Goal: Transaction & Acquisition: Purchase product/service

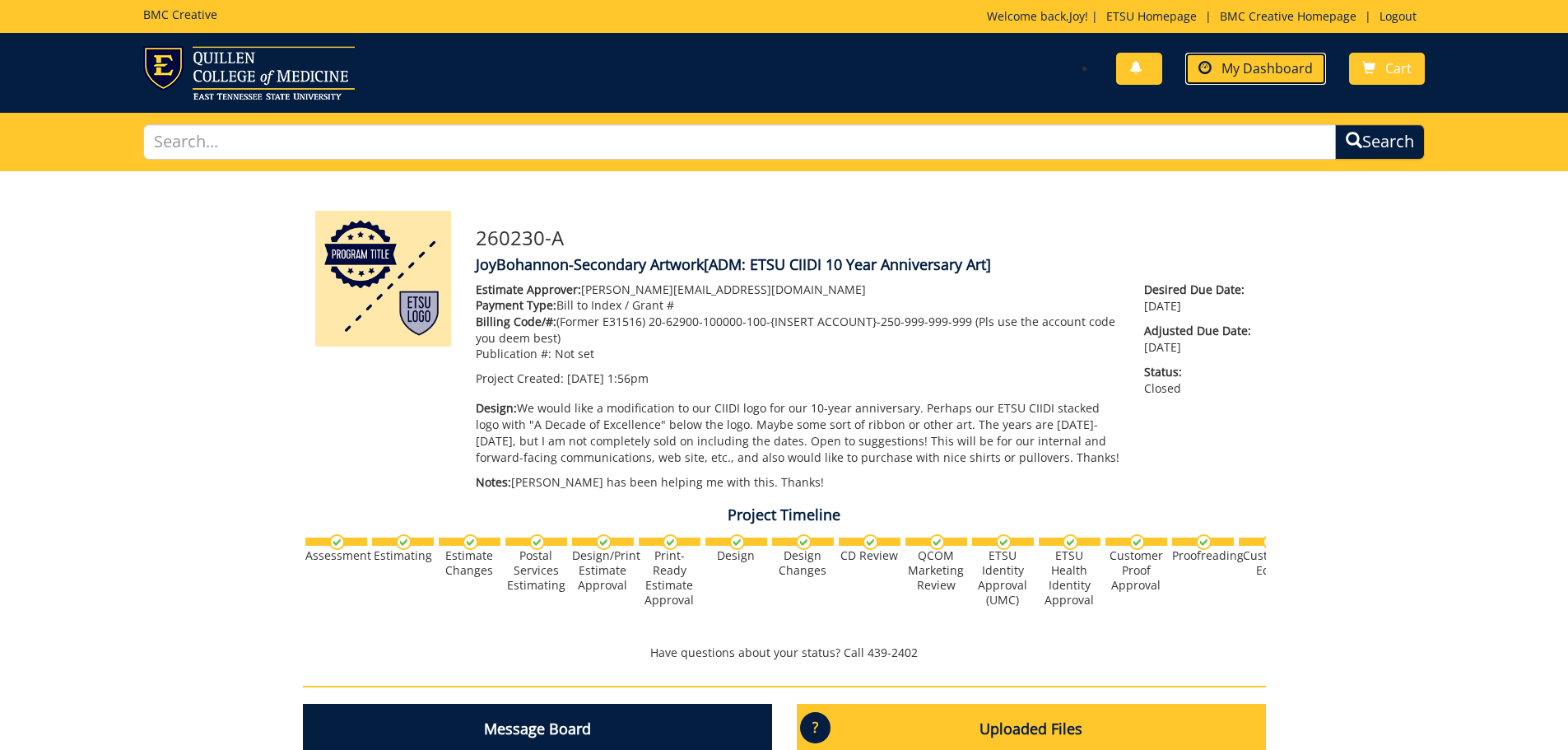
click at [1272, 66] on span "My Dashboard" at bounding box center [1267, 68] width 91 height 18
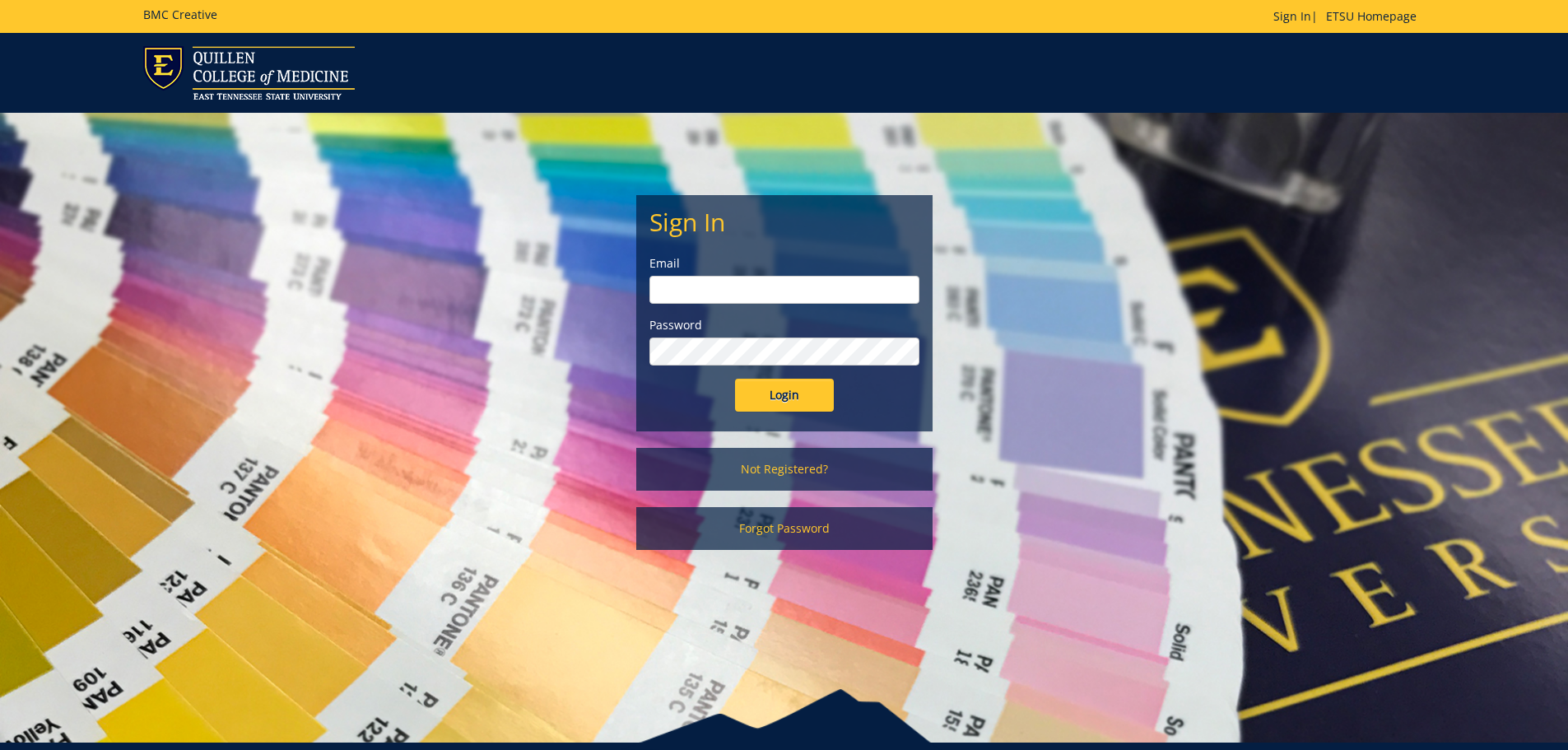
type input "[PERSON_NAME][EMAIL_ADDRESS][DOMAIN_NAME]"
click at [781, 396] on input "Login" at bounding box center [784, 395] width 99 height 33
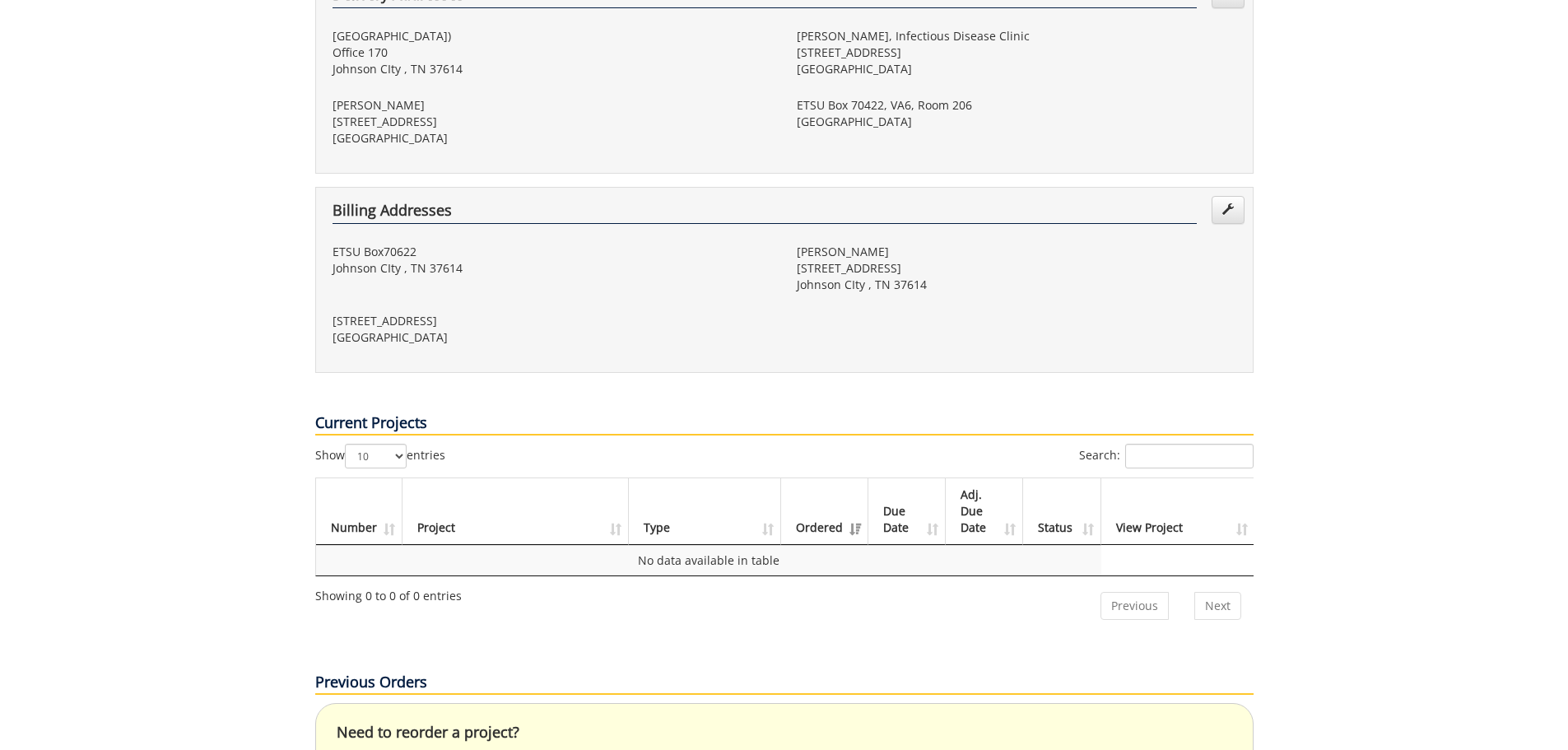
scroll to position [83, 0]
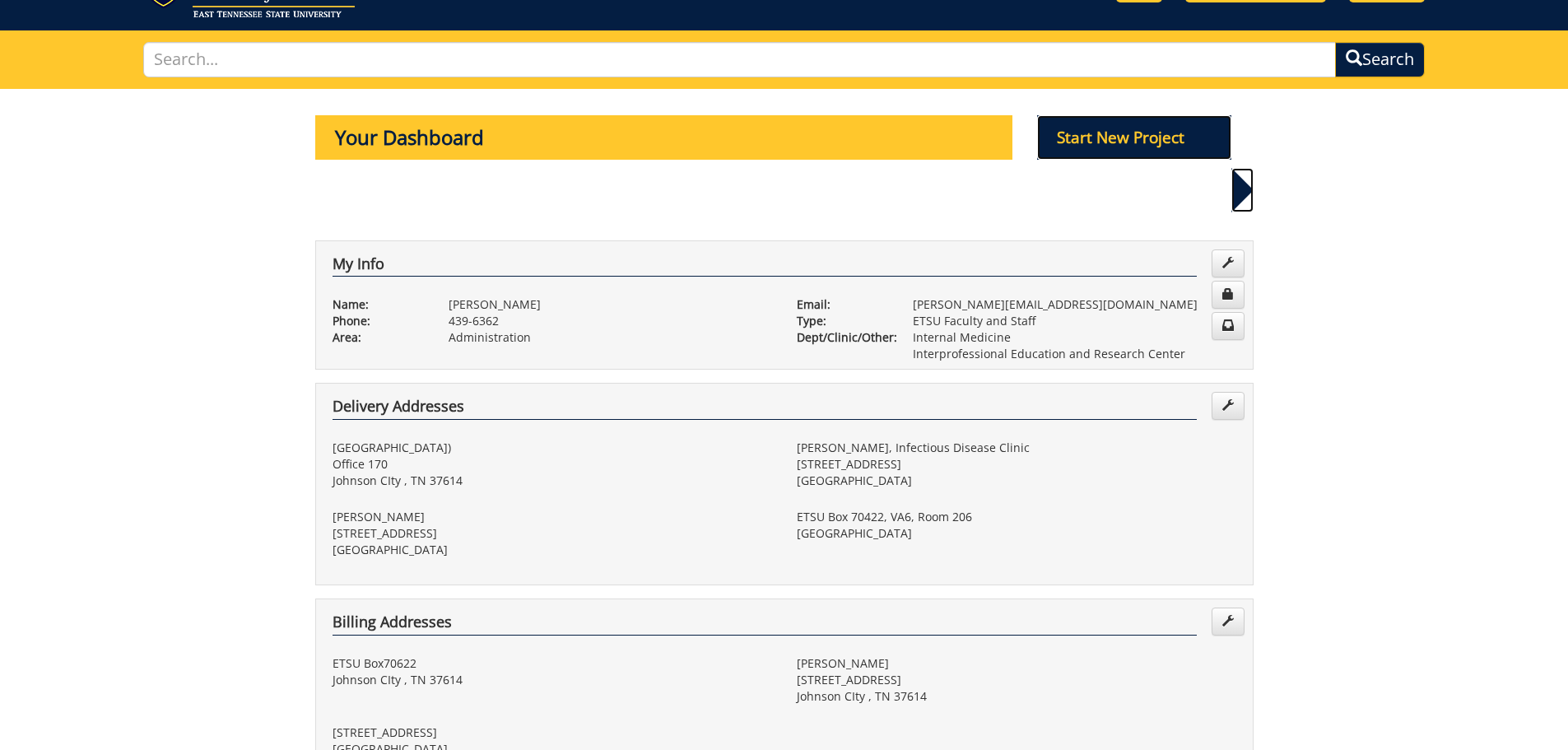
click at [1088, 137] on p "Start New Project" at bounding box center [1134, 137] width 194 height 44
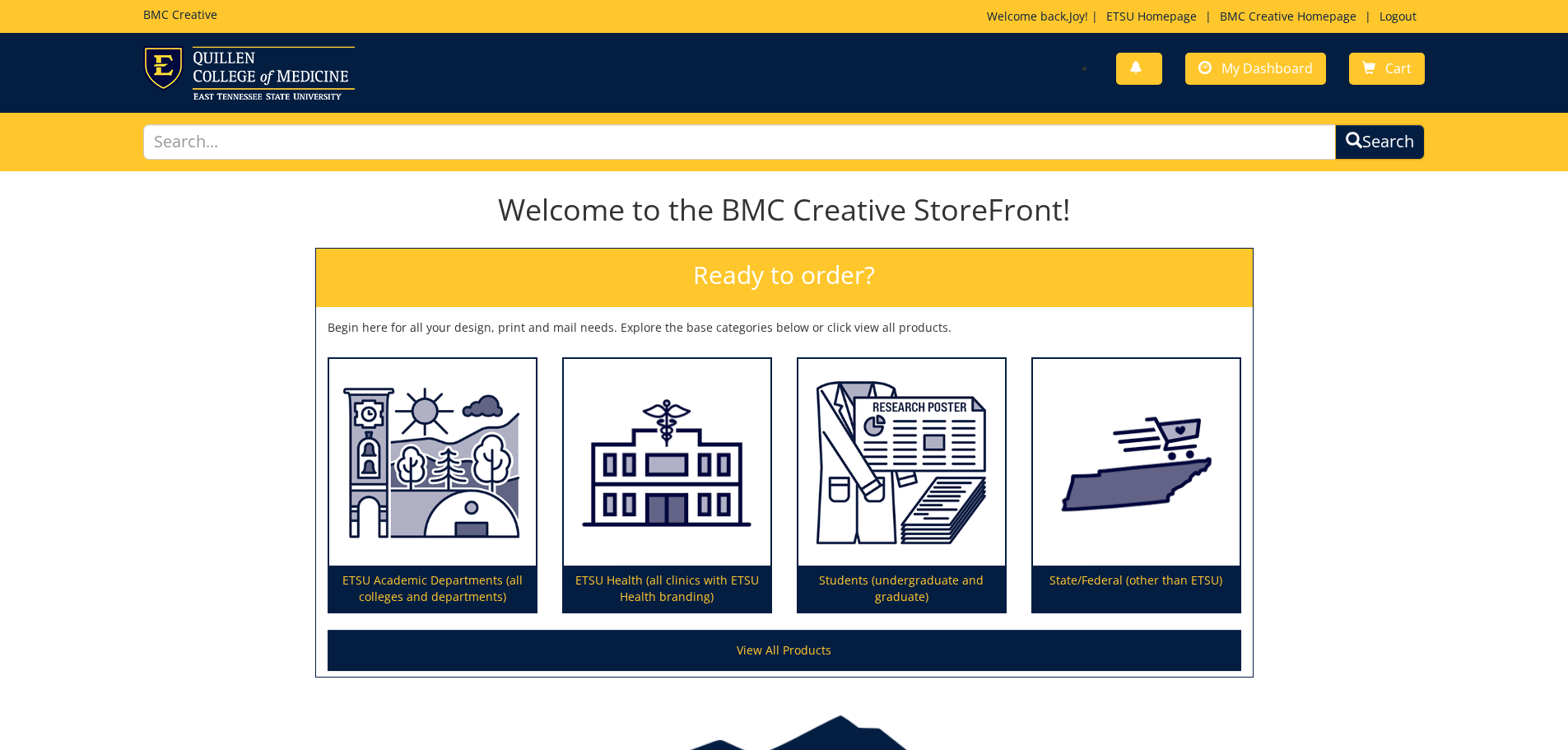
scroll to position [96, 0]
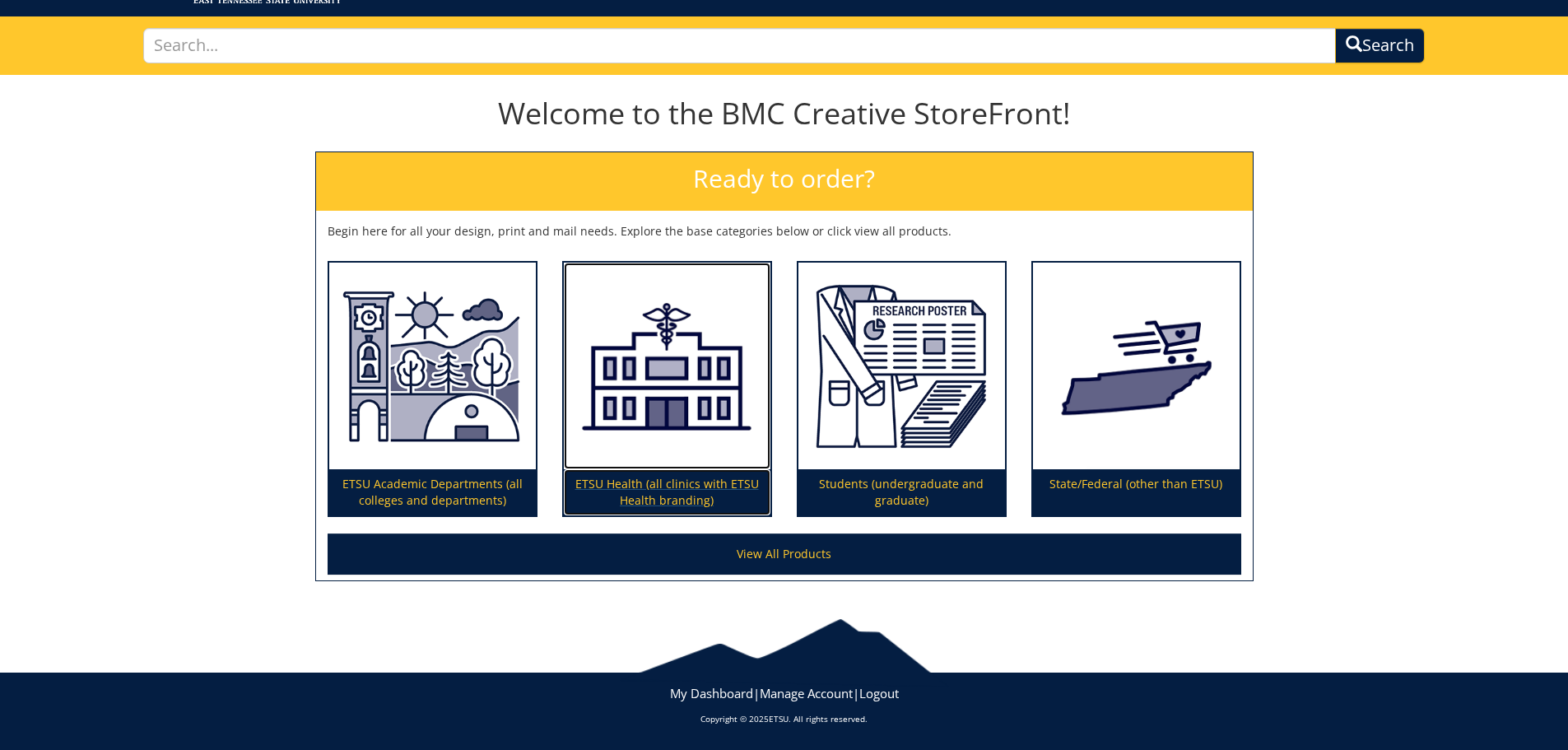
click at [667, 485] on p "ETSU Health (all clinics with ETSU Health branding)" at bounding box center [667, 492] width 207 height 46
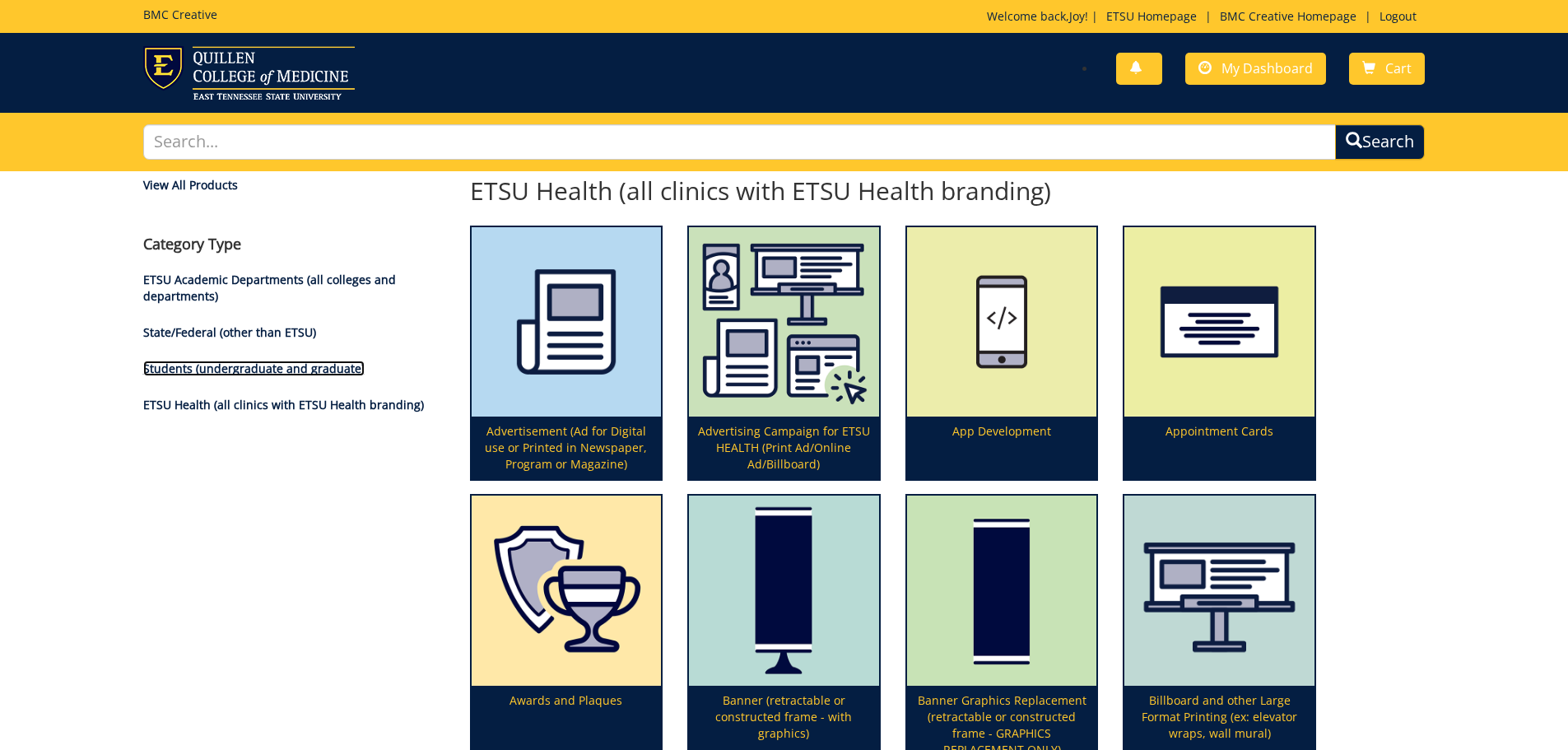
click at [235, 372] on link "Students (undergraduate and graduate)" at bounding box center [254, 368] width 221 height 15
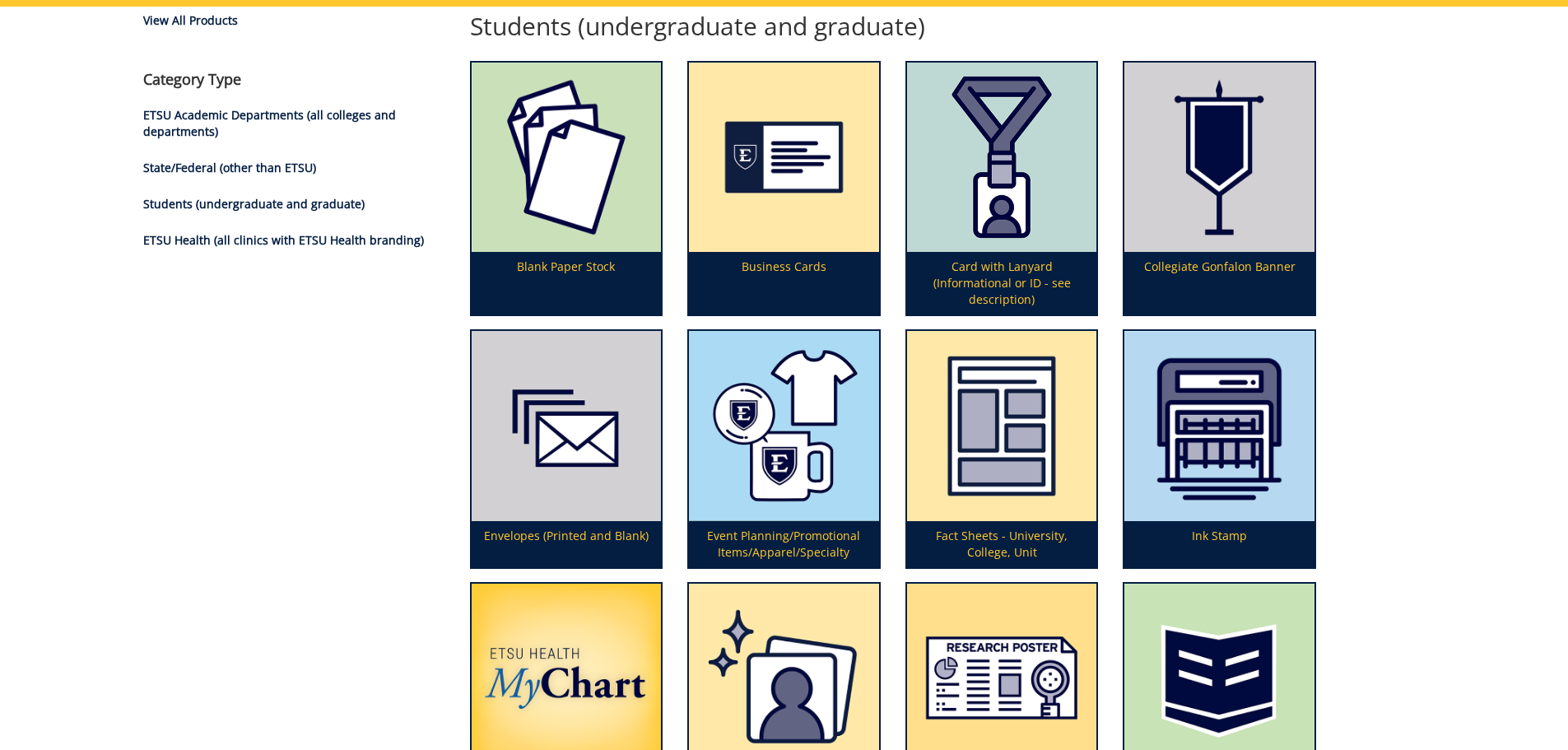
scroll to position [247, 0]
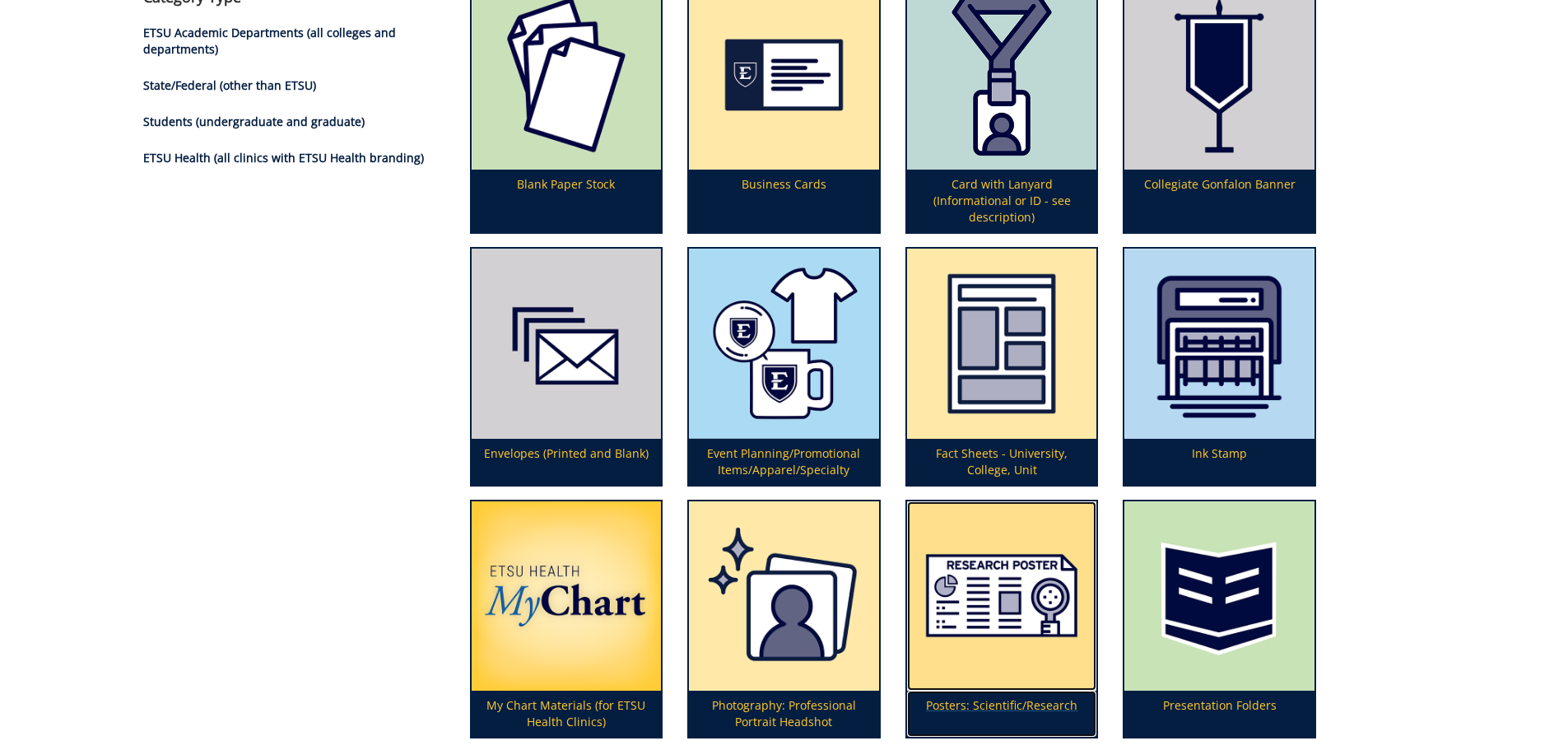
click at [969, 707] on p "Posters: Scientific/Research" at bounding box center [1001, 713] width 190 height 46
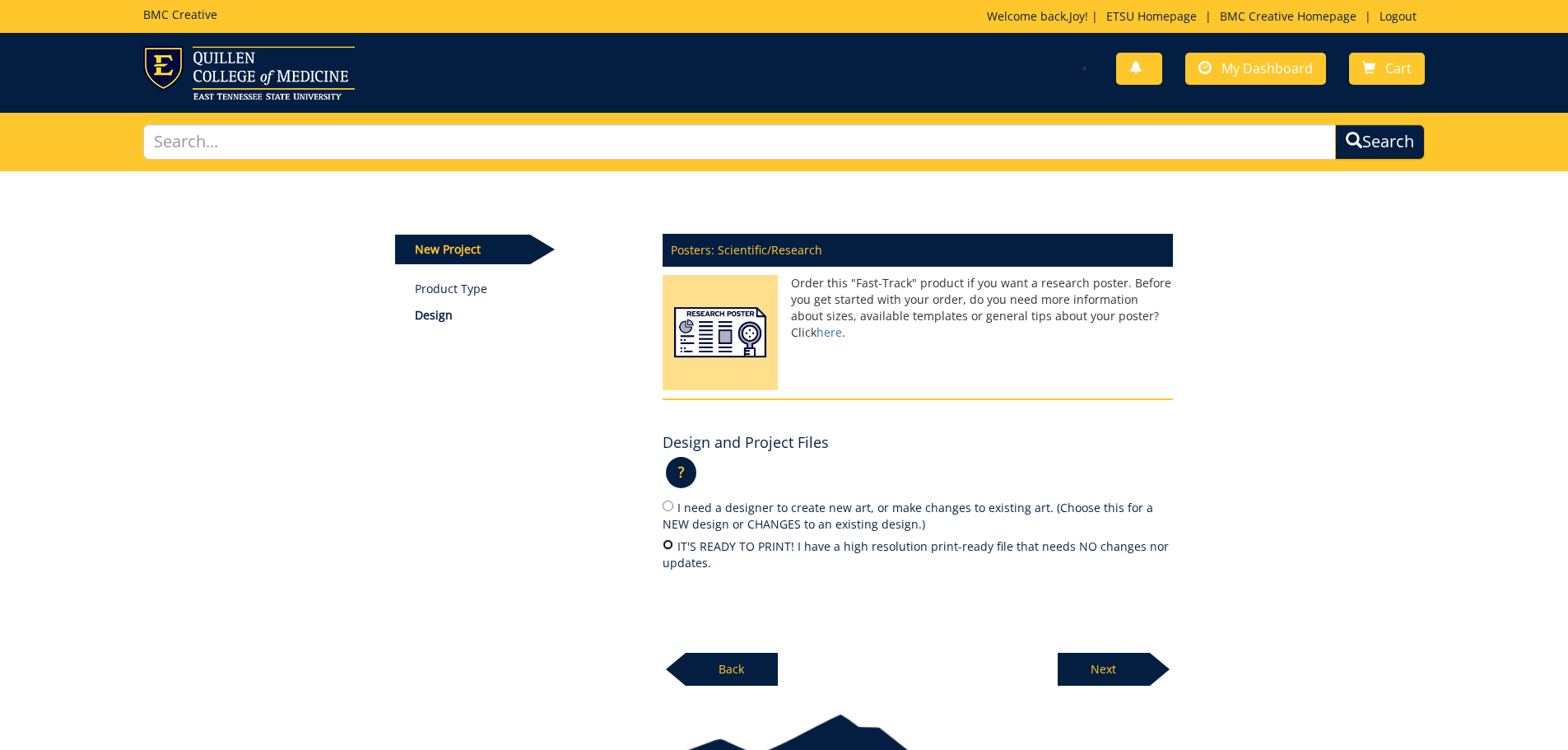
click at [666, 545] on input "IT'S READY TO PRINT! I have a high resolution print-ready file that needs NO ch…" at bounding box center [667, 544] width 11 height 11
radio input "true"
click at [1102, 668] on p "Next" at bounding box center [1103, 669] width 92 height 33
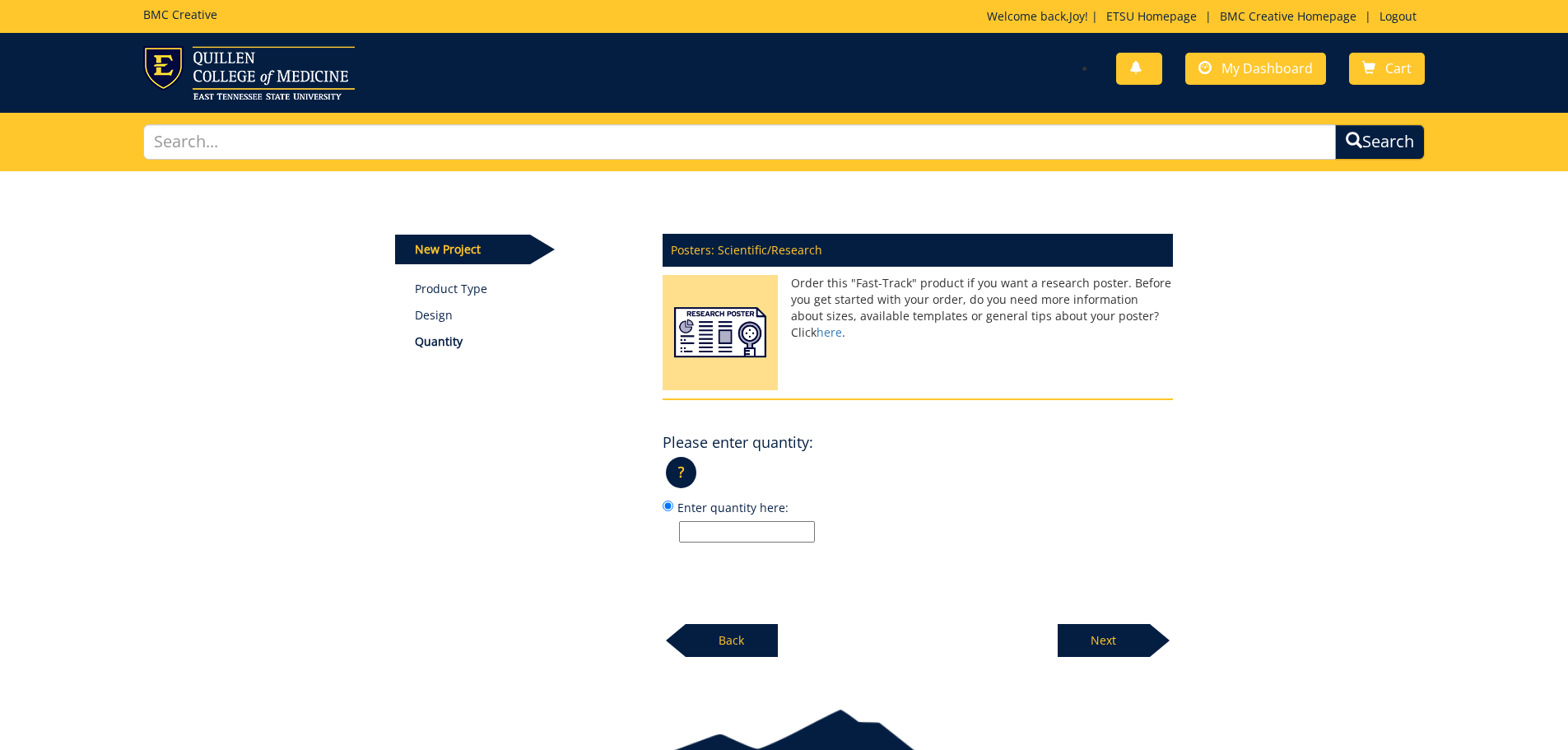
click at [741, 530] on input "Enter quantity here:" at bounding box center [747, 531] width 136 height 21
type input "1"
click at [1114, 656] on p "Next" at bounding box center [1103, 640] width 92 height 33
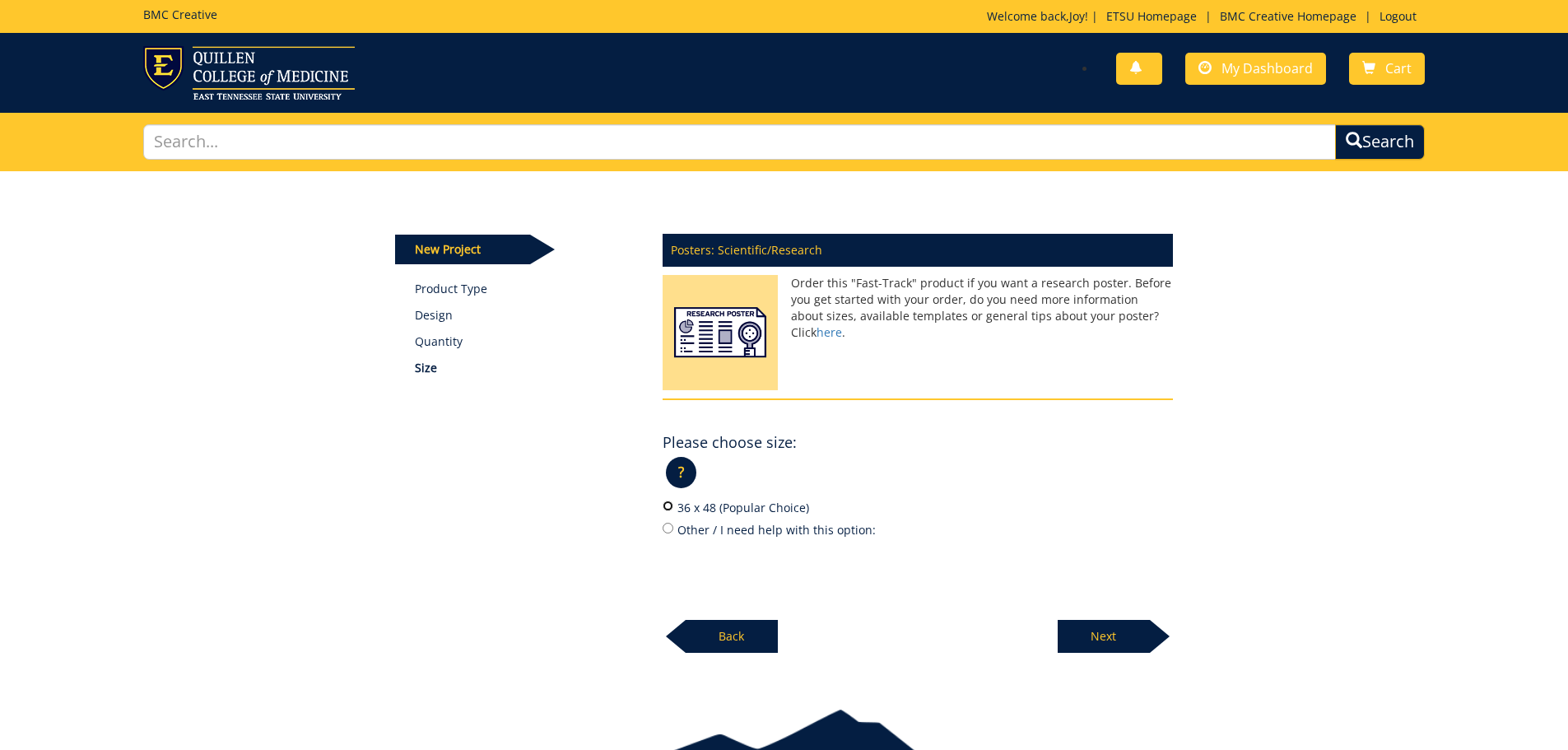
click at [665, 507] on input "36 x 48 (Popular Choice)" at bounding box center [667, 506] width 11 height 11
radio input "true"
click at [1103, 644] on p "Next" at bounding box center [1103, 636] width 92 height 33
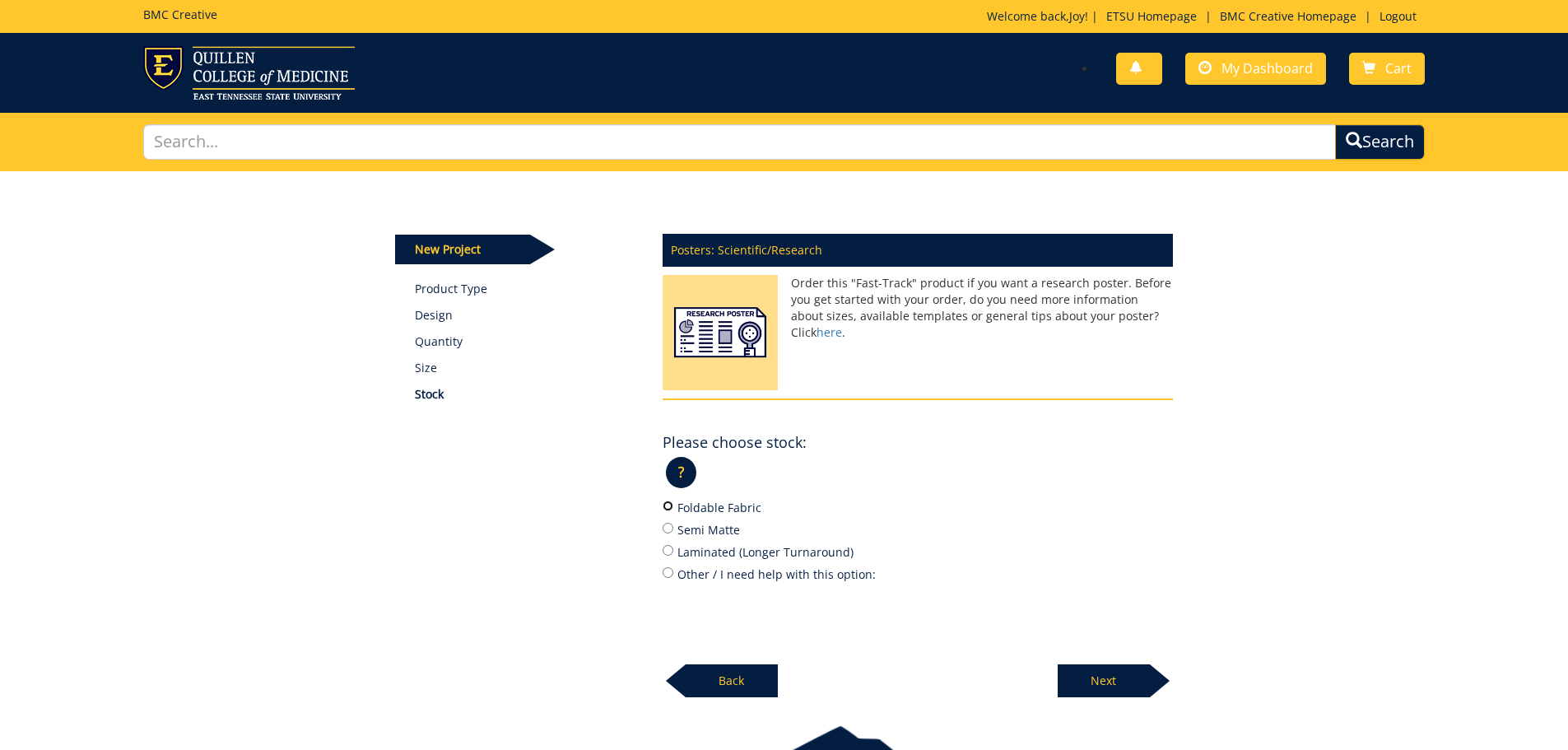
click at [666, 506] on input "Foldable Fabric" at bounding box center [667, 506] width 11 height 11
radio input "true"
click at [1113, 681] on p "Next" at bounding box center [1103, 680] width 92 height 33
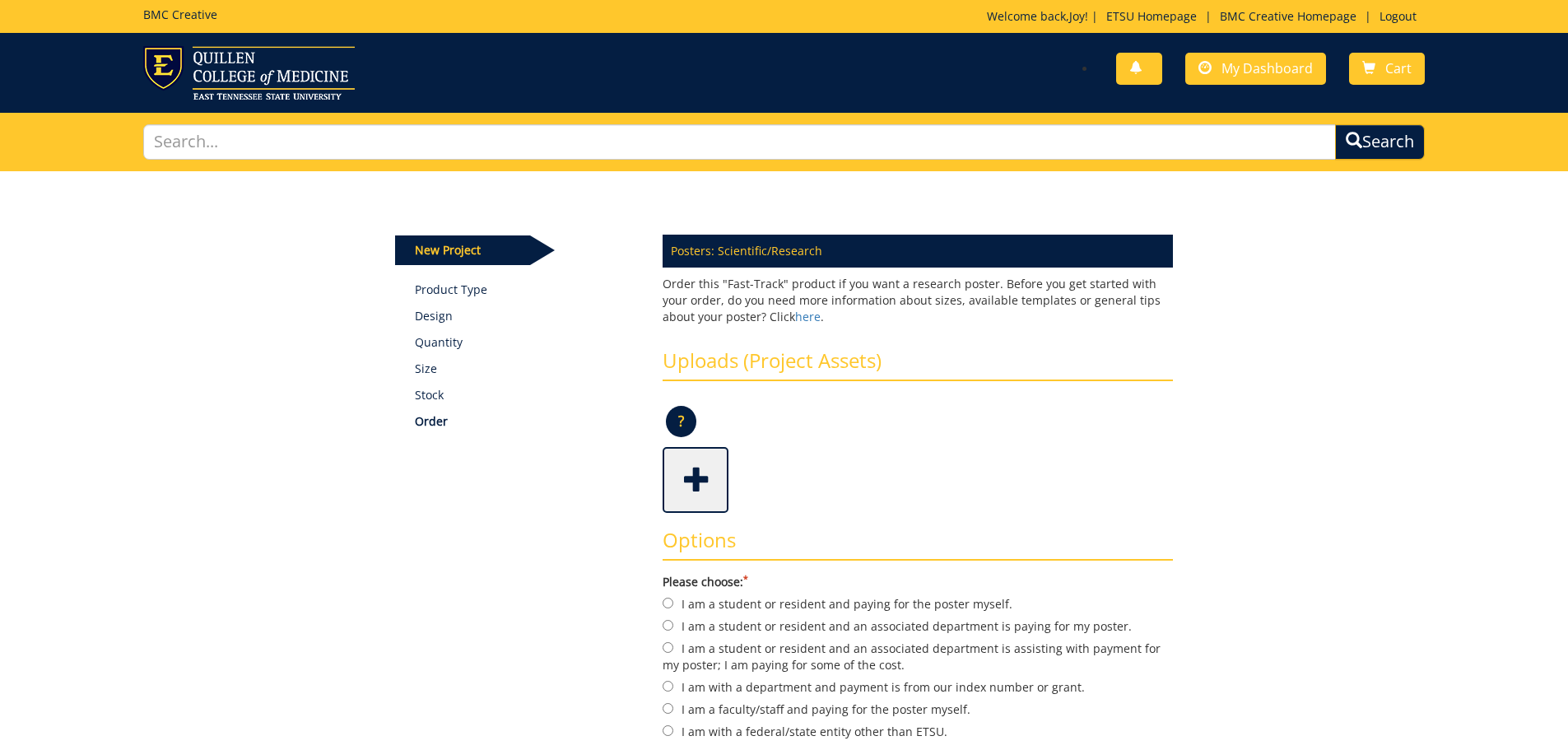
scroll to position [247, 0]
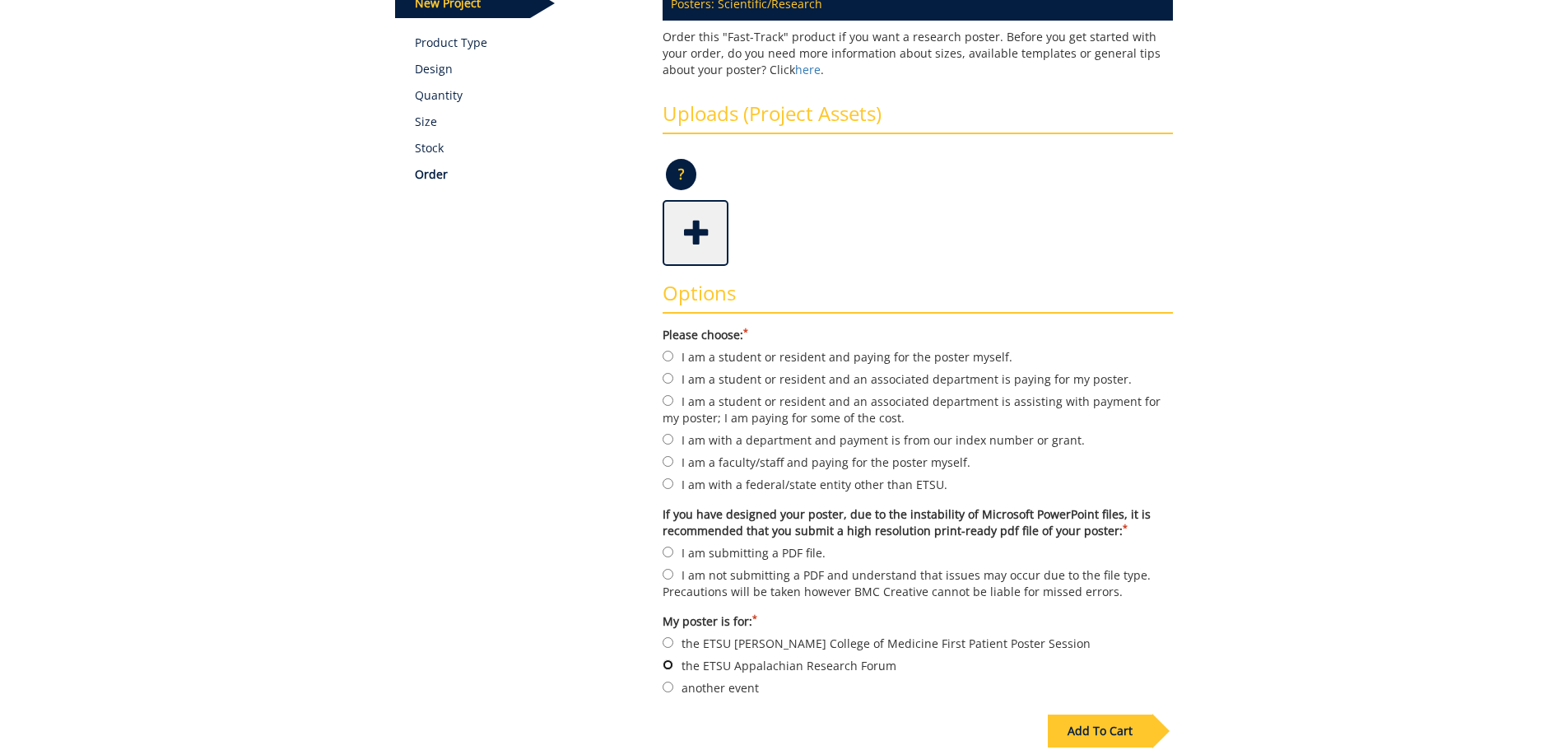
click at [663, 667] on input "the ETSU Appalachian Research Forum" at bounding box center [667, 664] width 11 height 11
radio input "true"
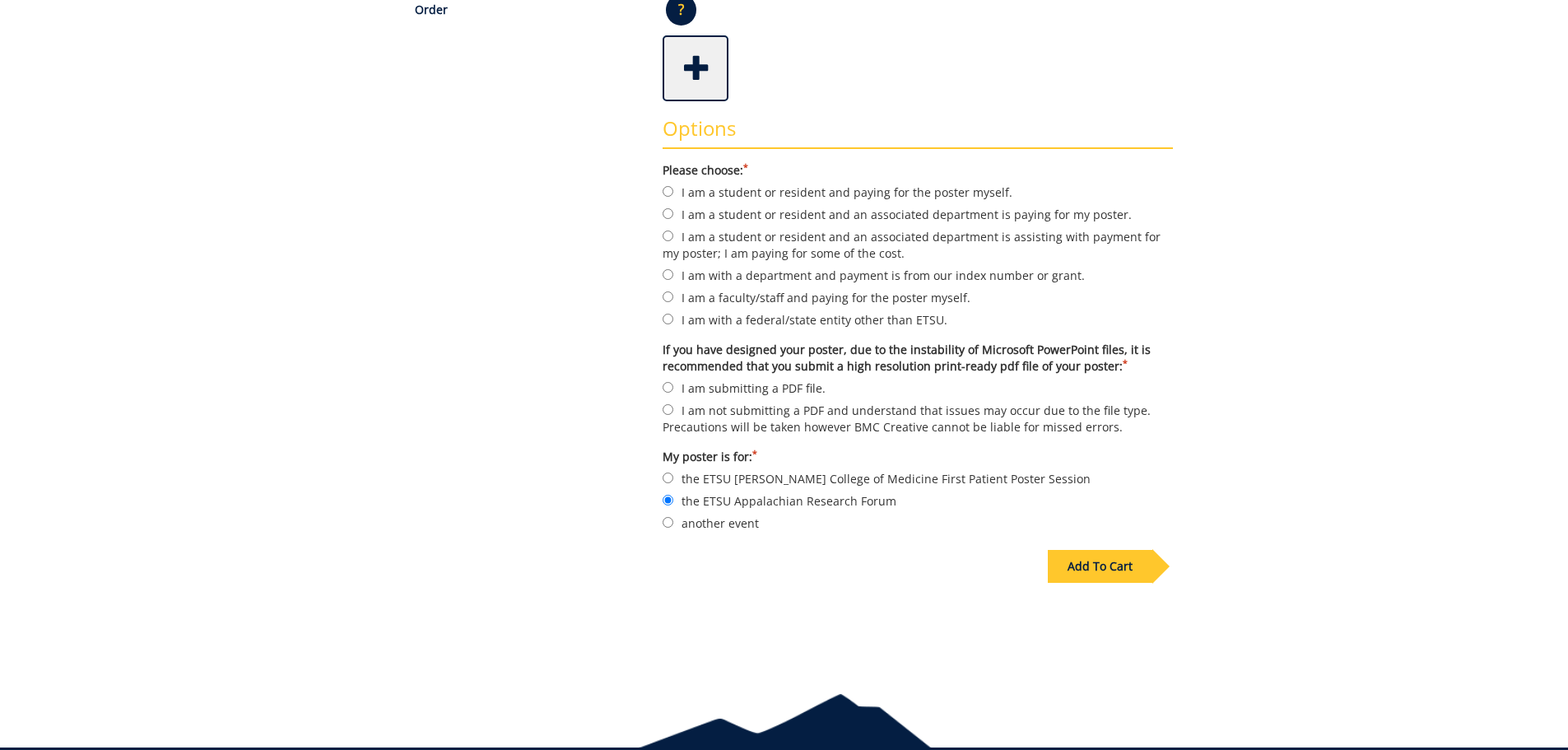
click at [1090, 563] on div "Add To Cart" at bounding box center [1100, 566] width 105 height 33
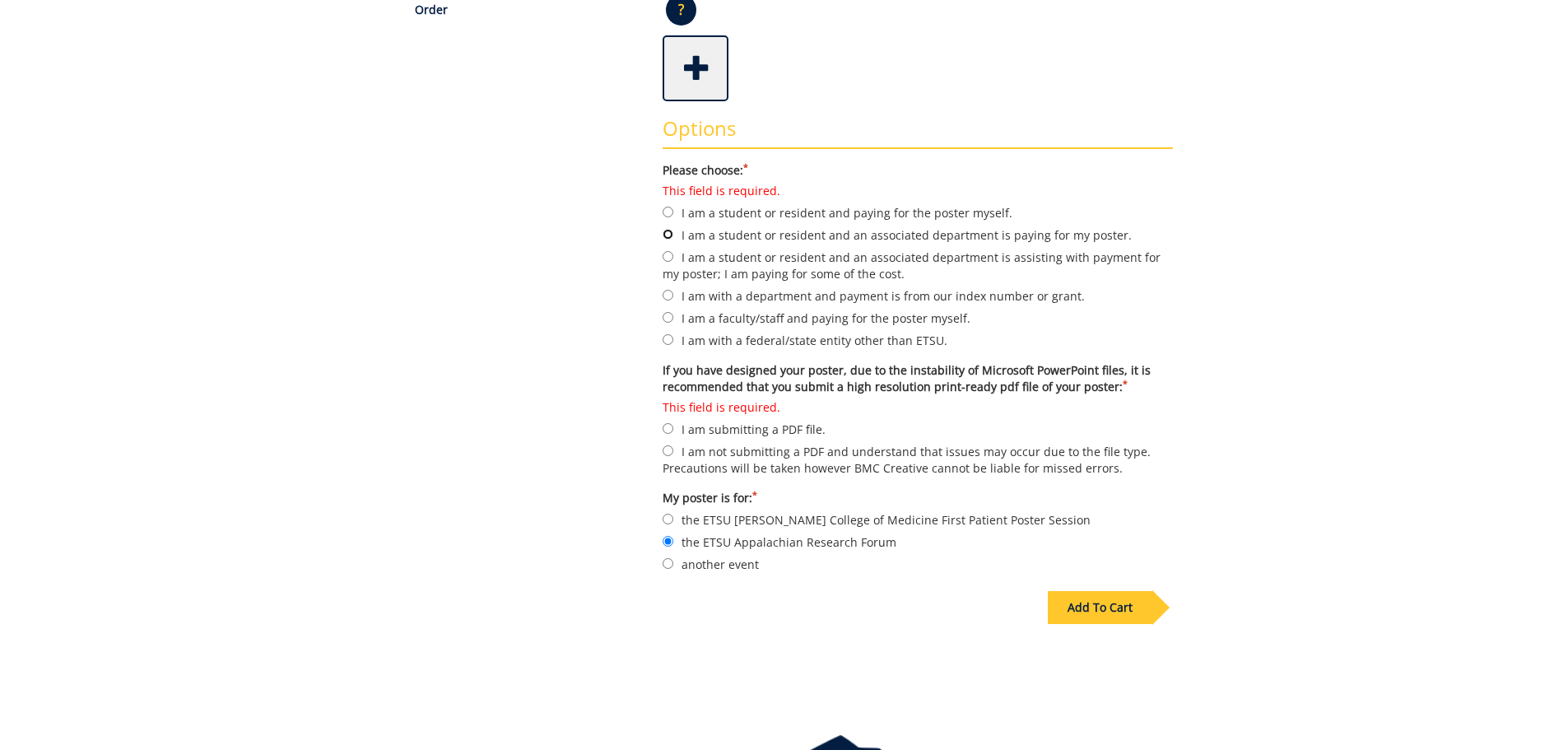
click at [667, 232] on input "I am a student or resident and an associated department is paying for my poster." at bounding box center [667, 234] width 11 height 11
radio input "true"
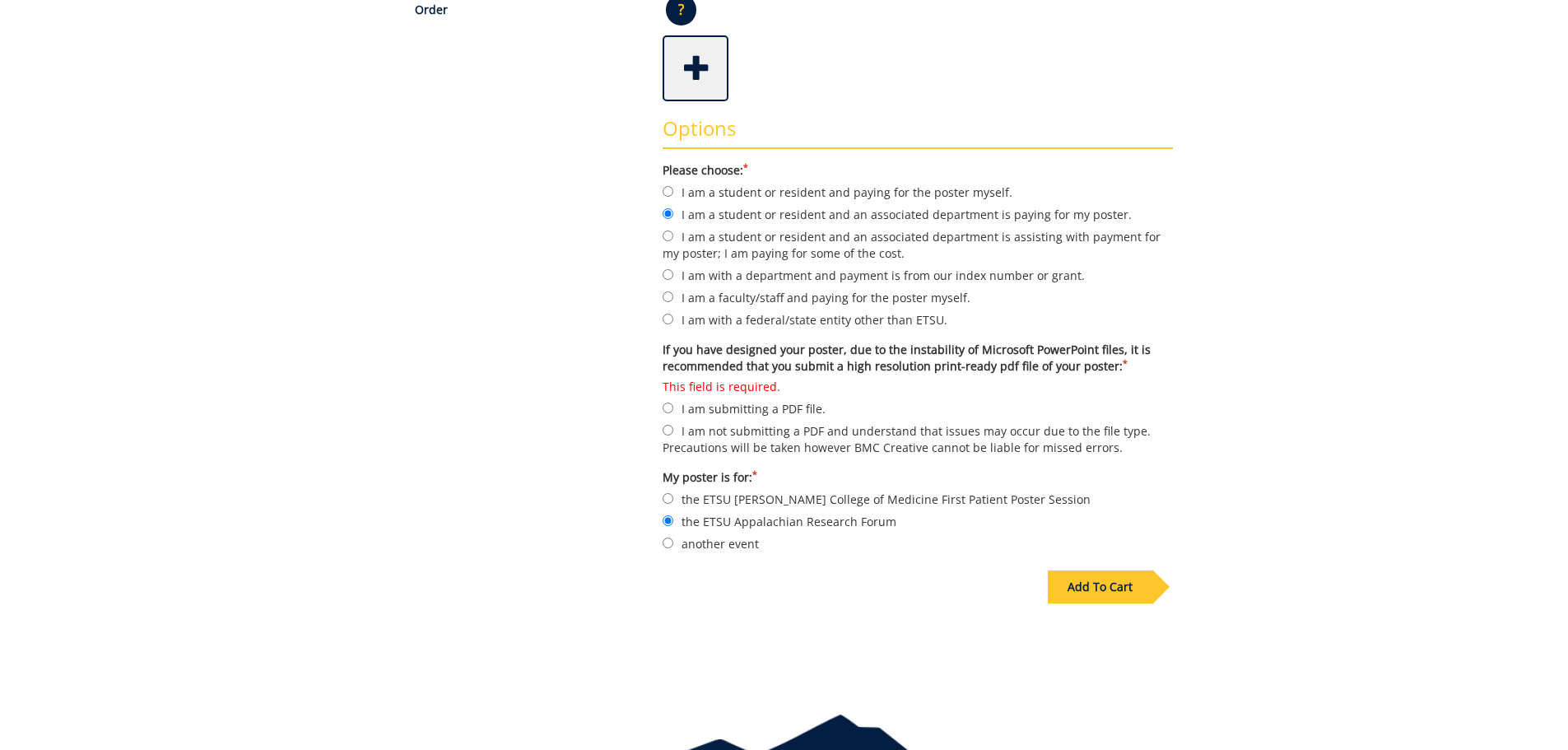
click at [1110, 584] on div "Add To Cart" at bounding box center [1100, 587] width 105 height 33
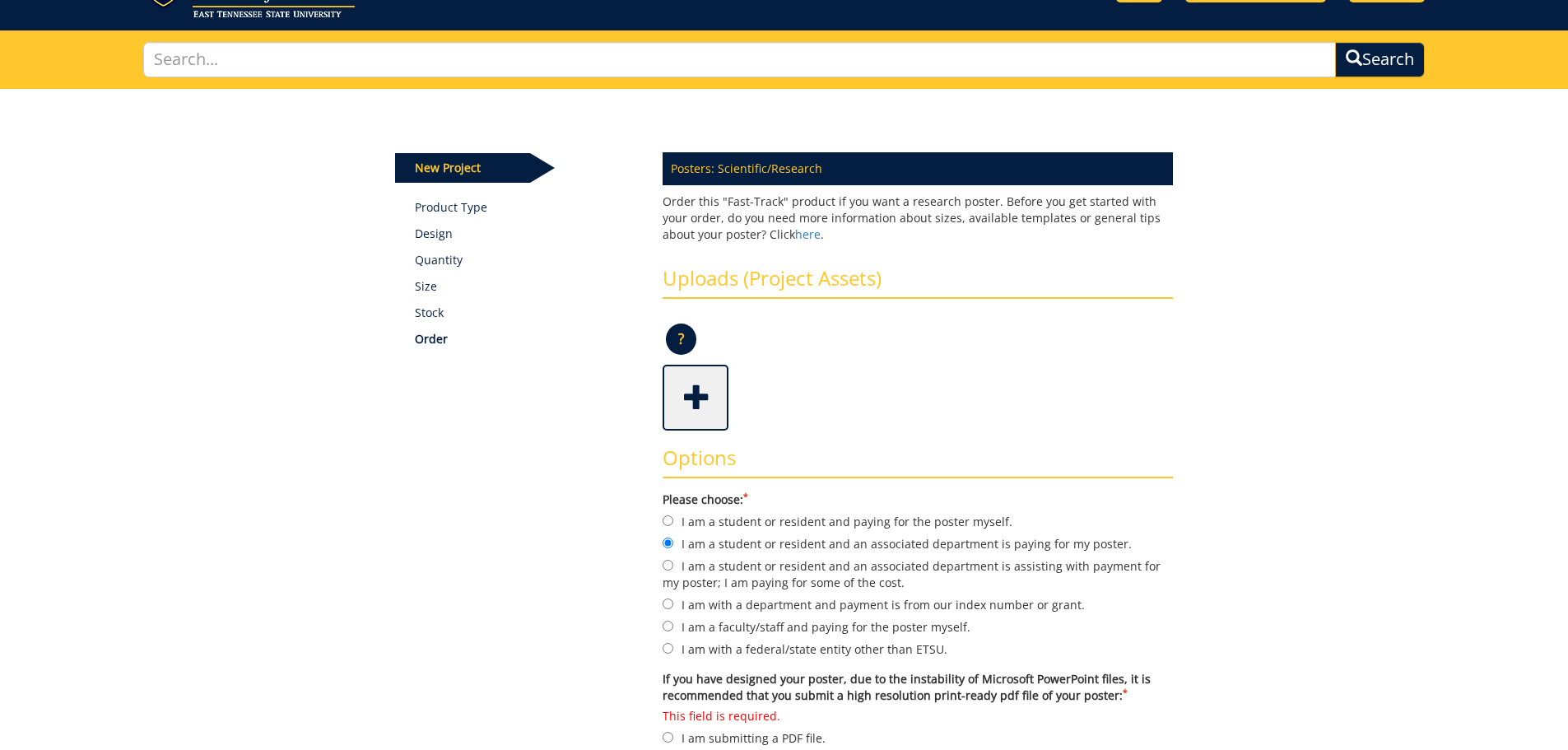
scroll to position [329, 0]
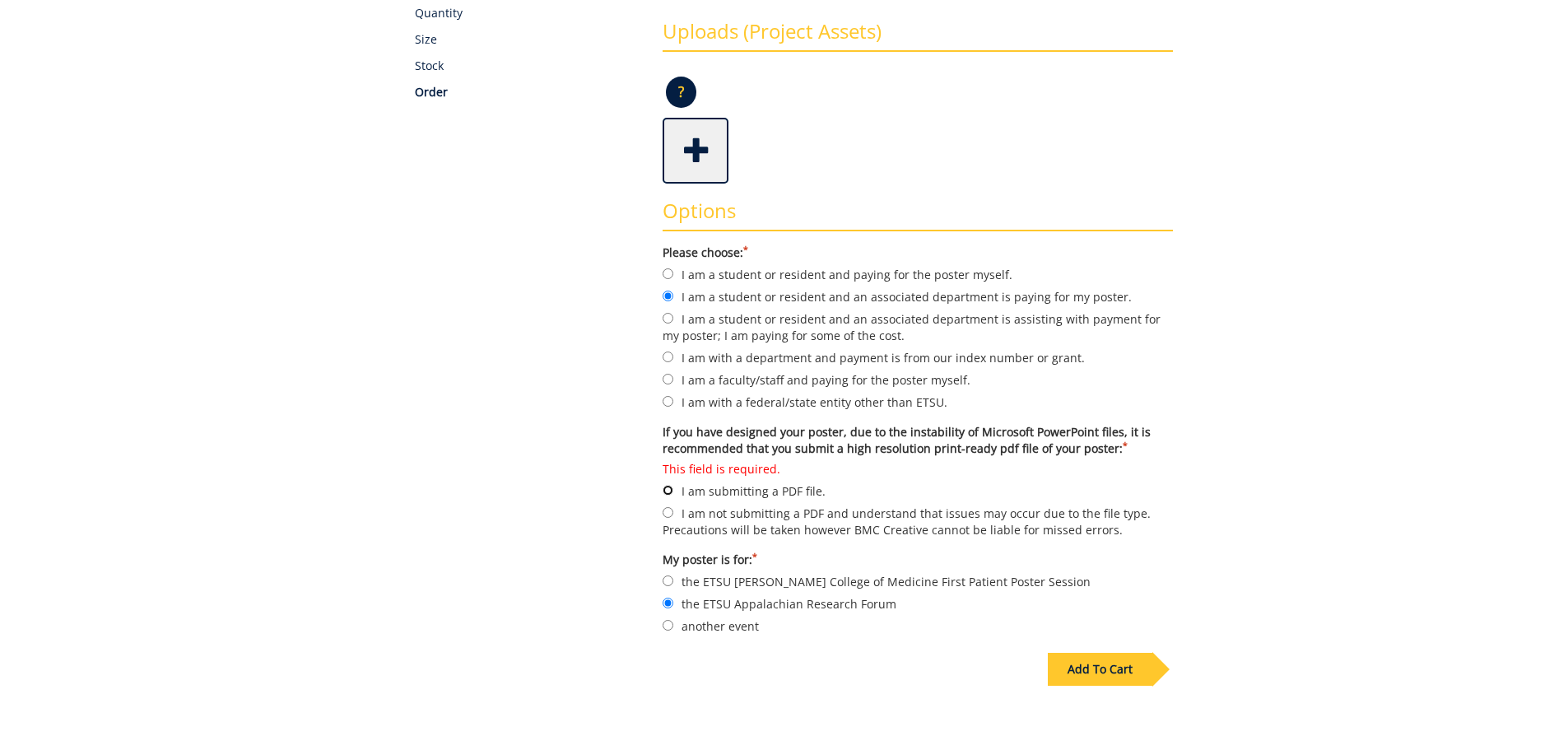
click at [668, 492] on input "This field is required. I am submitting a PDF file." at bounding box center [667, 490] width 11 height 11
radio input "true"
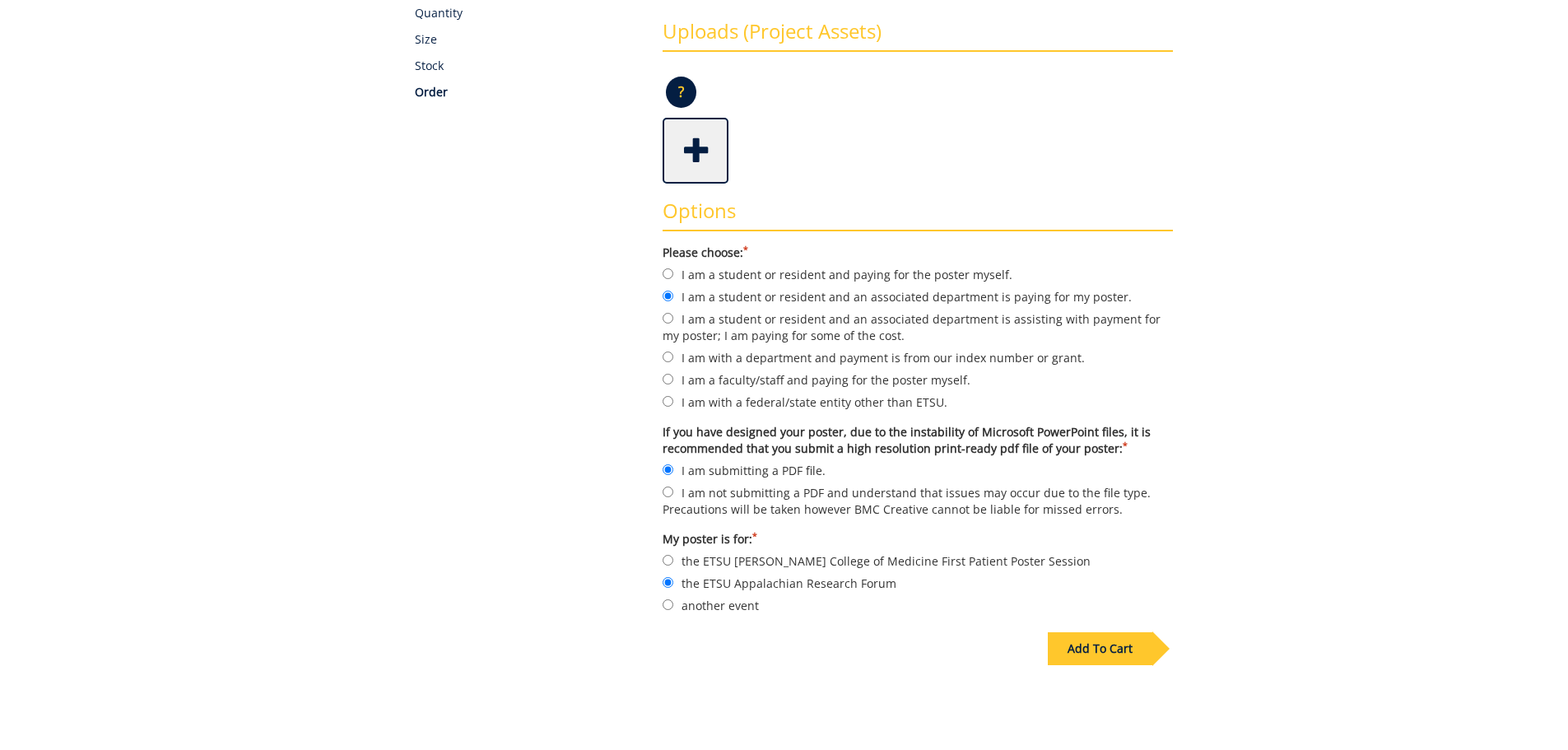
click at [1104, 656] on div "Add To Cart" at bounding box center [1100, 649] width 105 height 33
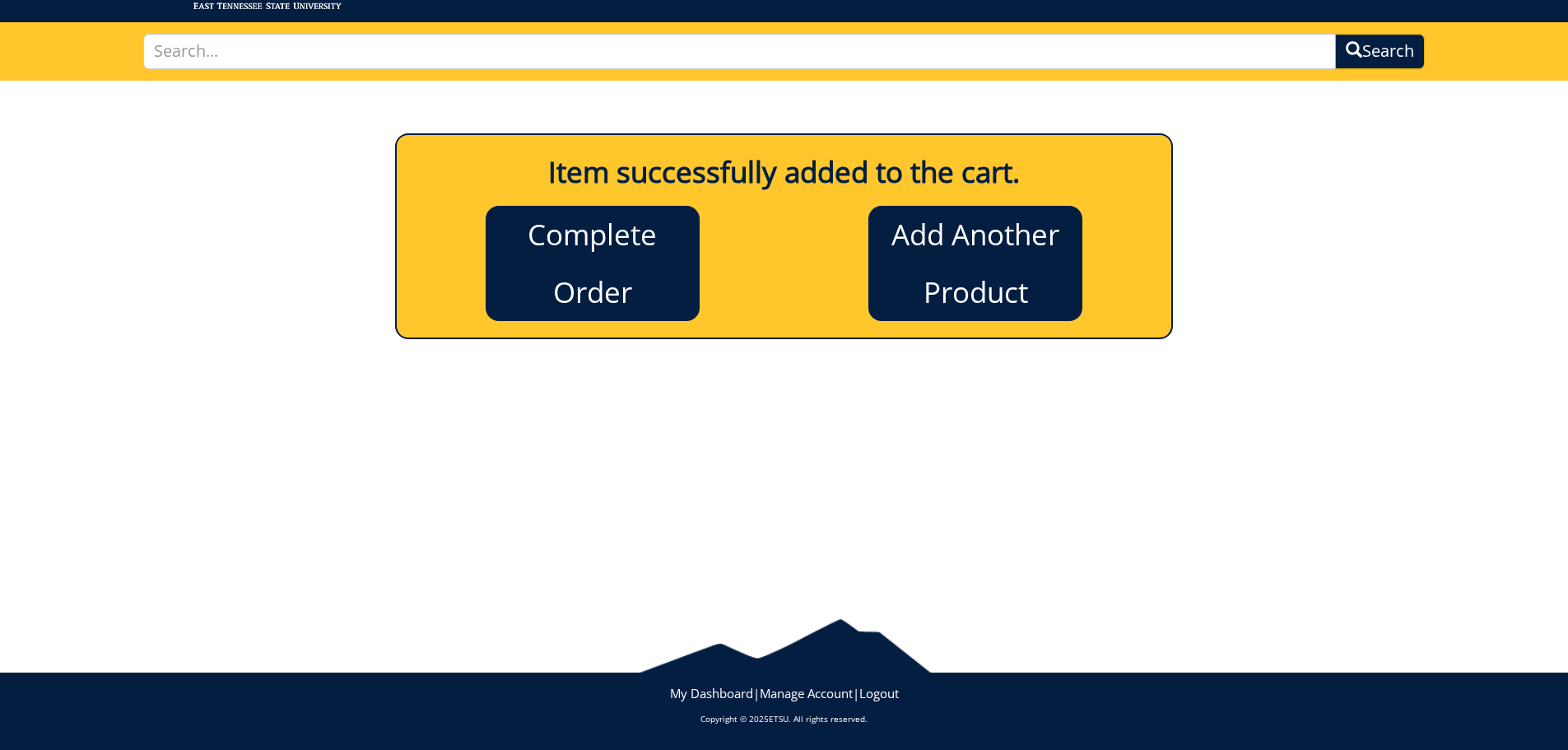
scroll to position [0, 0]
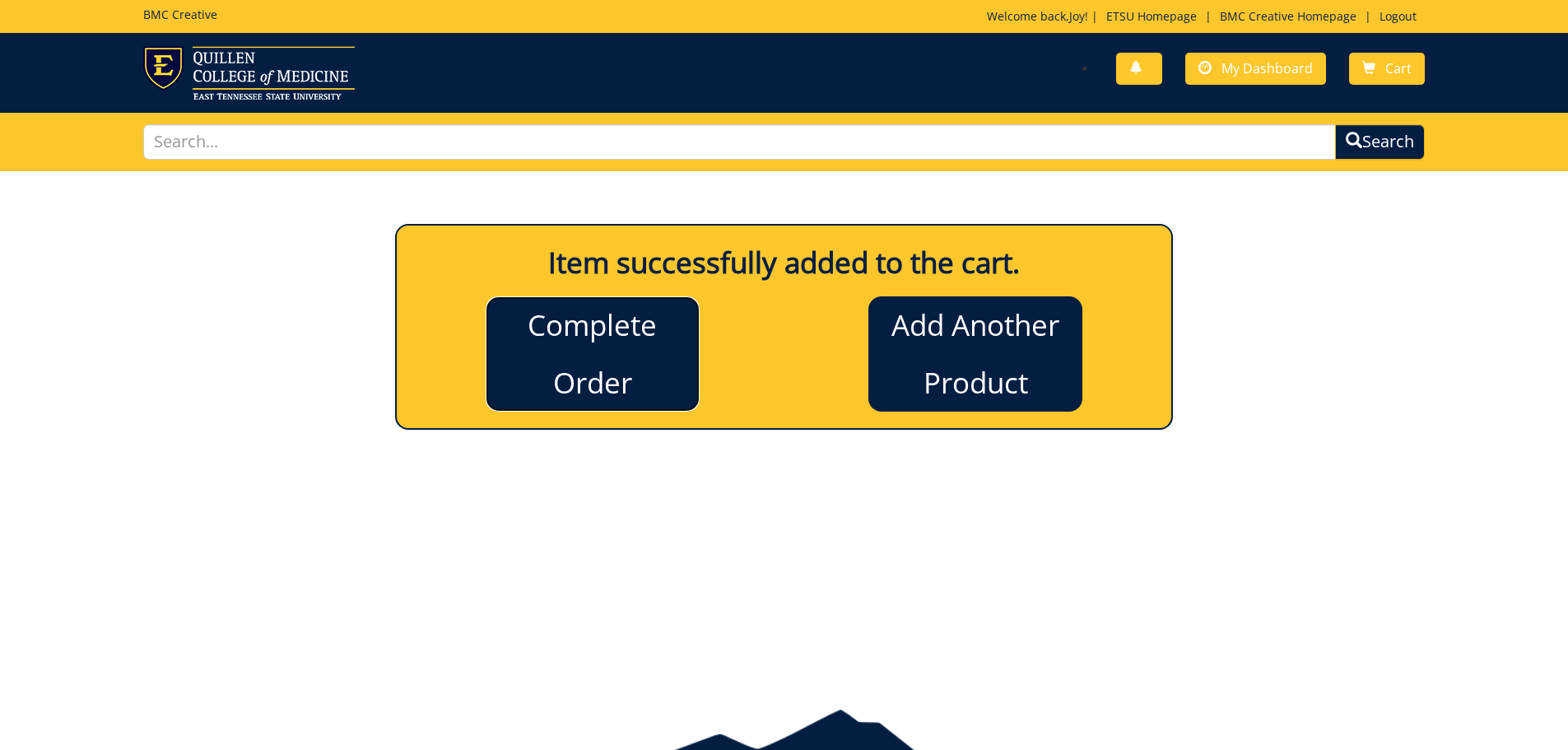
click at [577, 359] on link "Complete Order" at bounding box center [592, 353] width 214 height 115
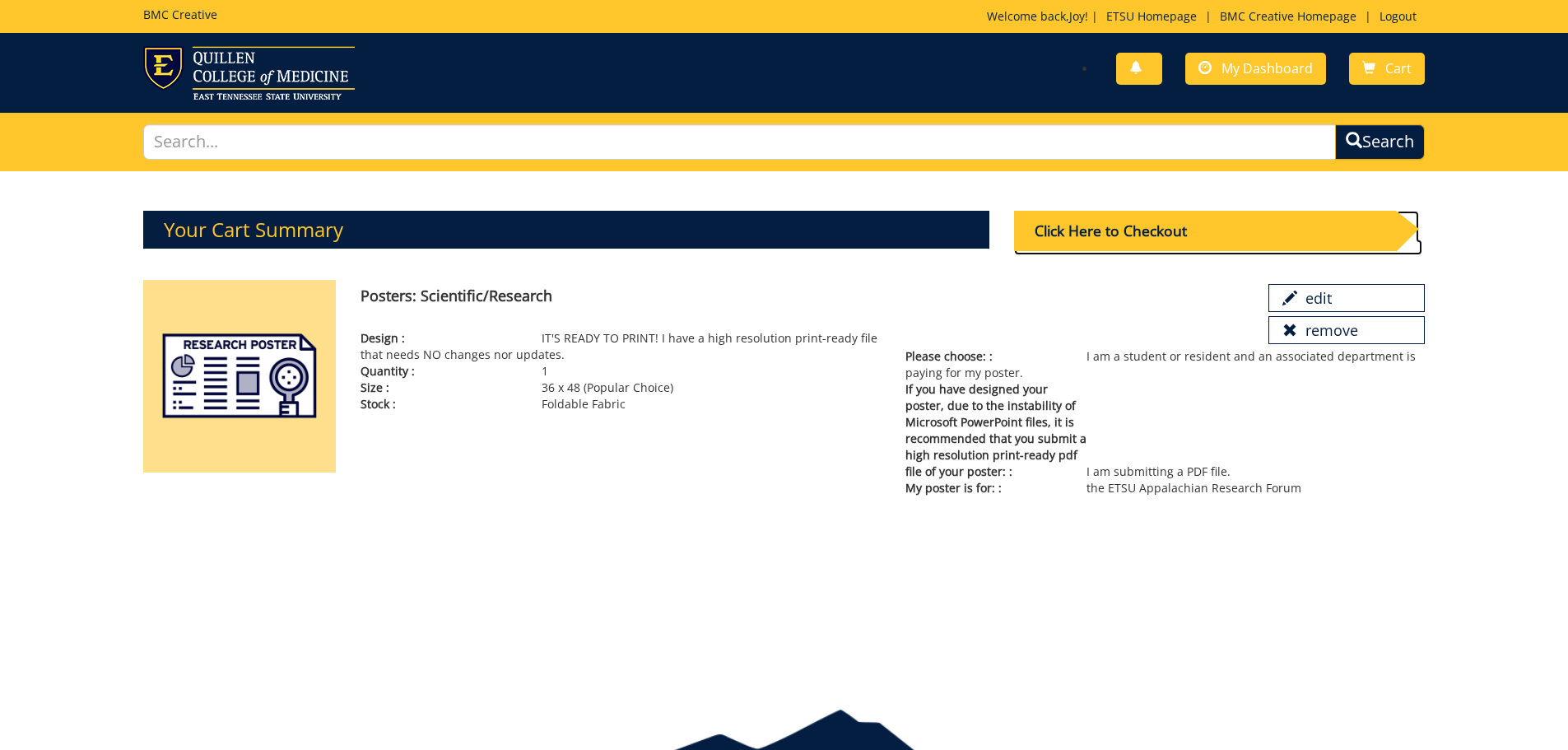
click at [1137, 228] on div "Click Here to Checkout" at bounding box center [1205, 231] width 382 height 40
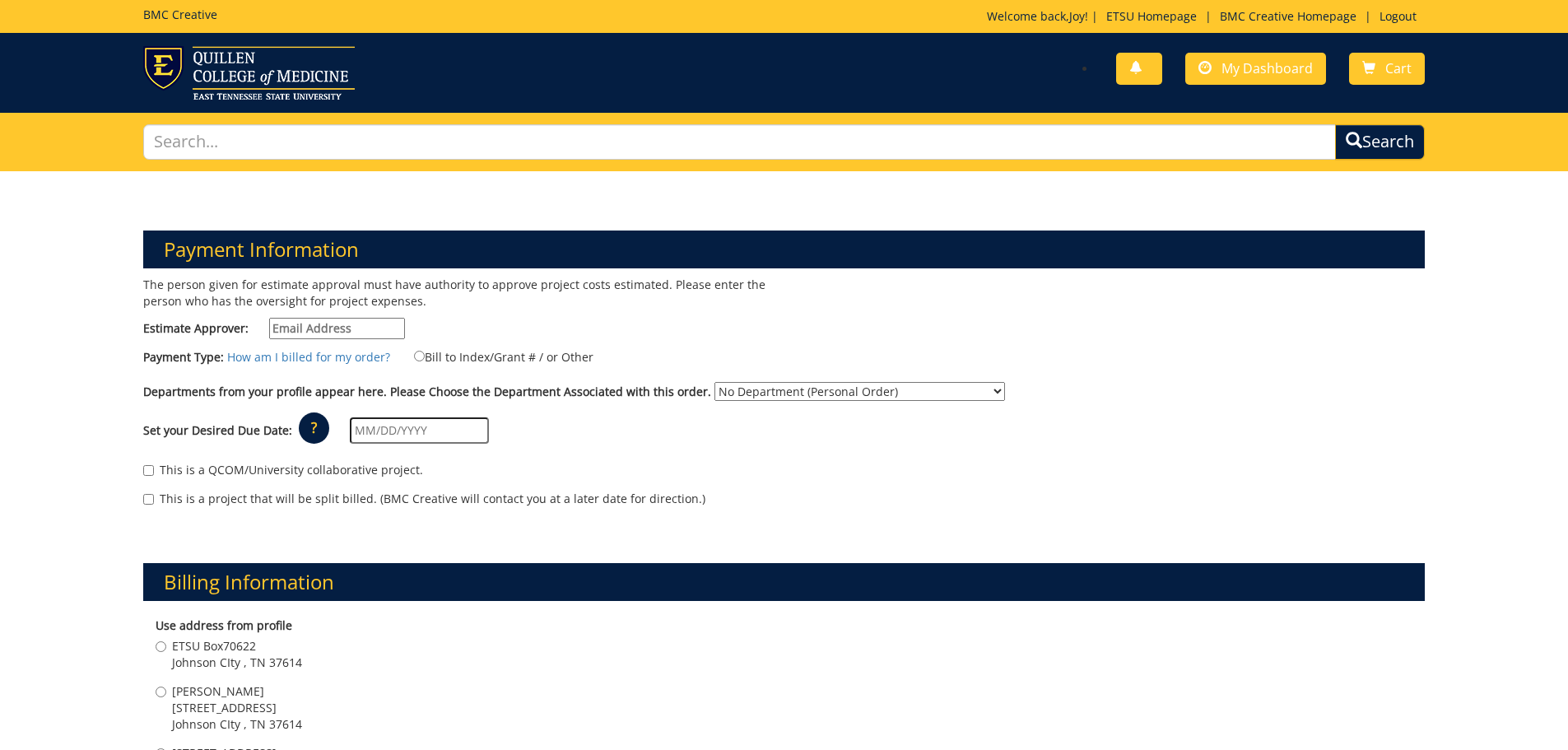
click at [346, 325] on input "Estimate Approver:" at bounding box center [337, 328] width 136 height 21
click at [941, 485] on div "This is a QCOM/University collaborative project." at bounding box center [784, 473] width 1282 height 25
click at [954, 391] on select "No Department (Personal Order) Internal Medicine Interprofessional Education an…" at bounding box center [859, 392] width 290 height 19
